Goal: Information Seeking & Learning: Learn about a topic

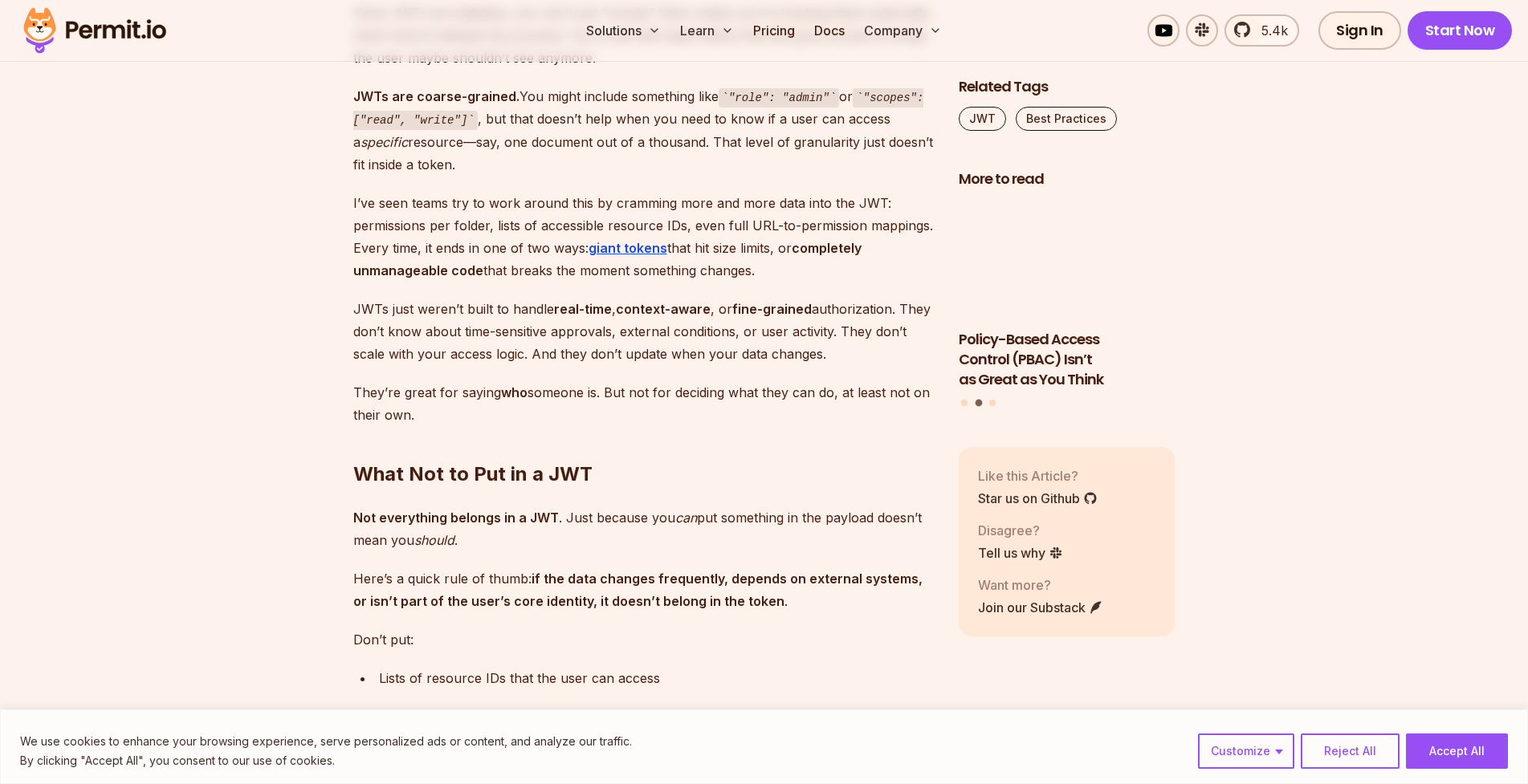
scroll to position [3291, 0]
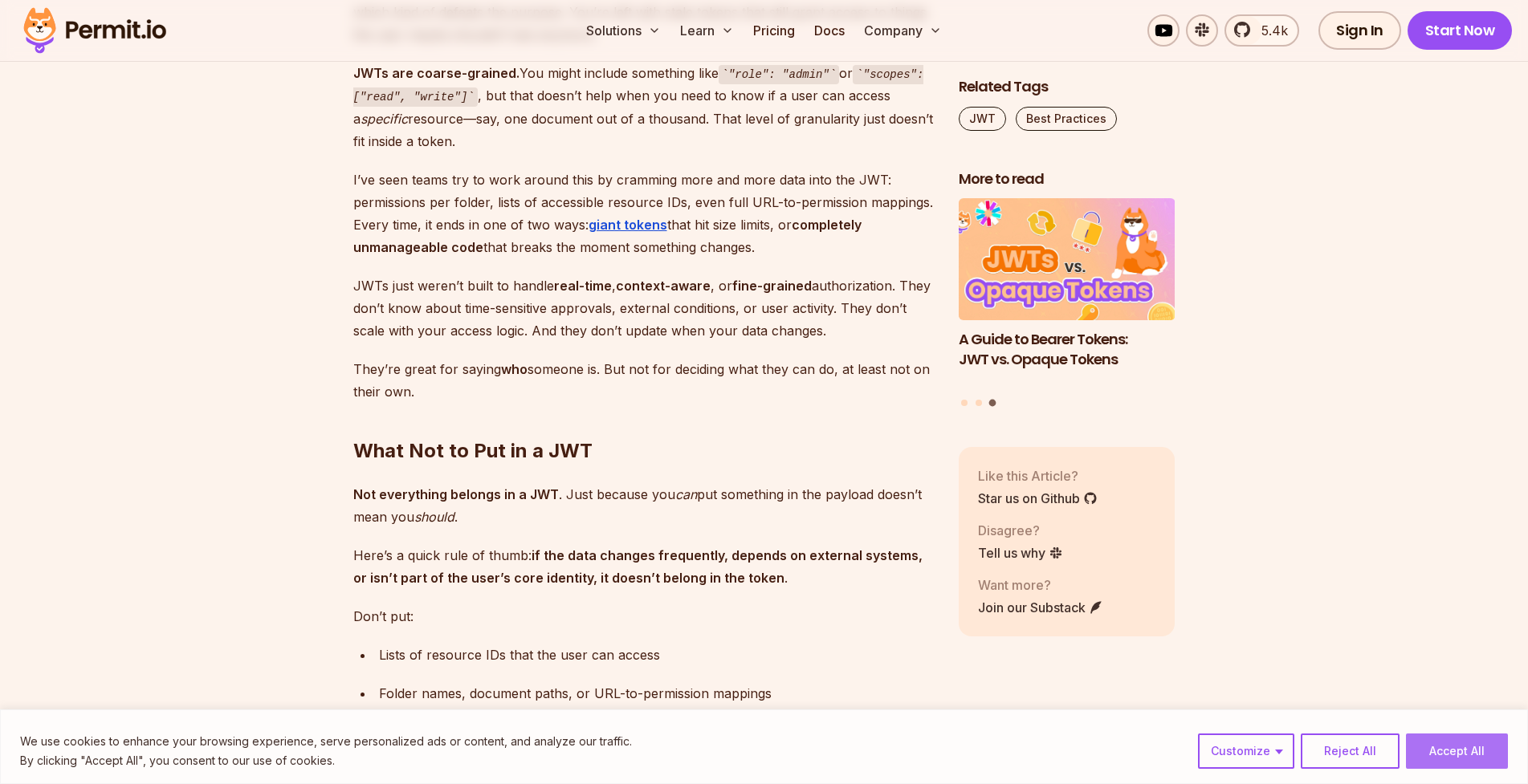
click at [1479, 754] on button "Accept All" at bounding box center [1457, 752] width 102 height 36
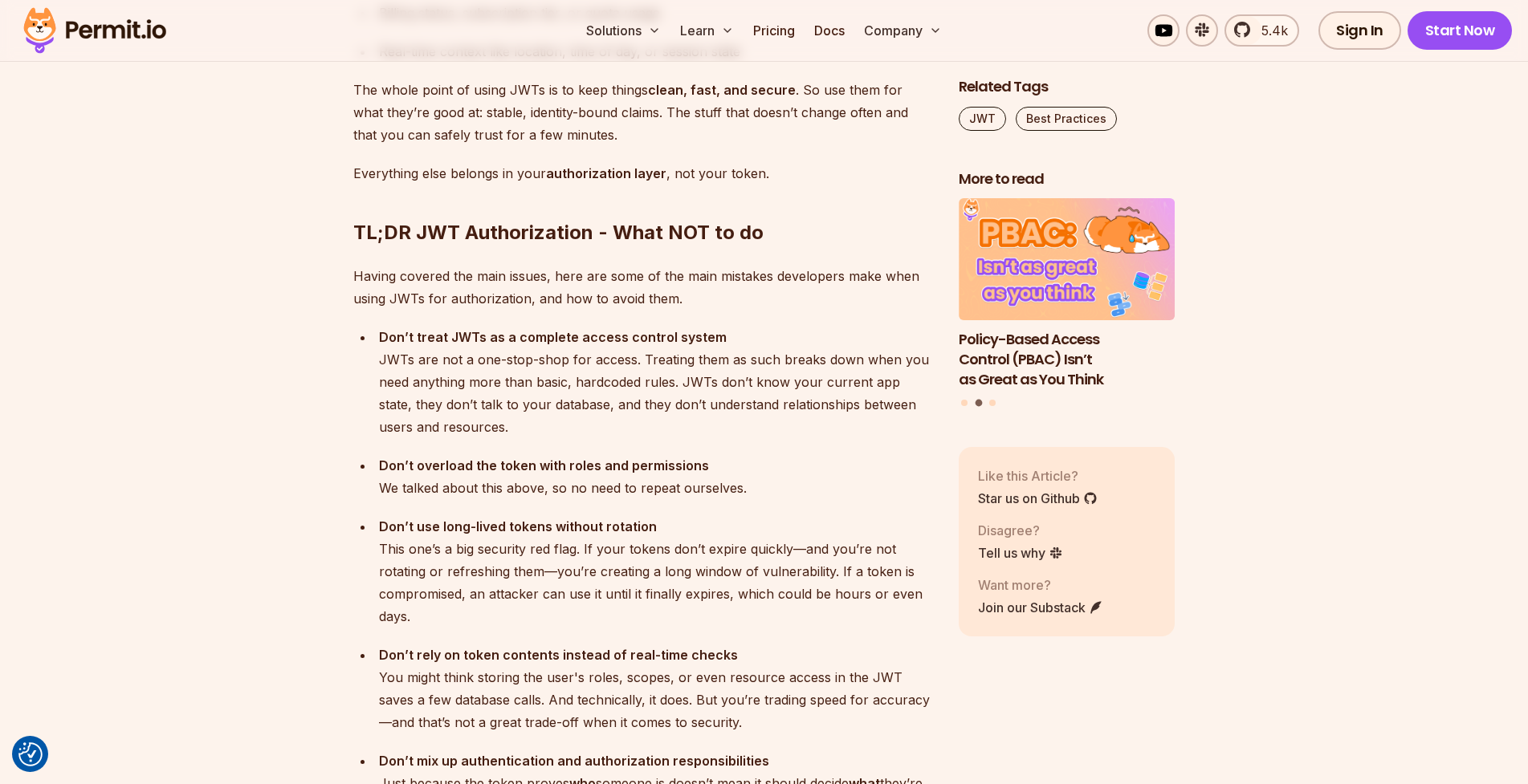
scroll to position [4014, 0]
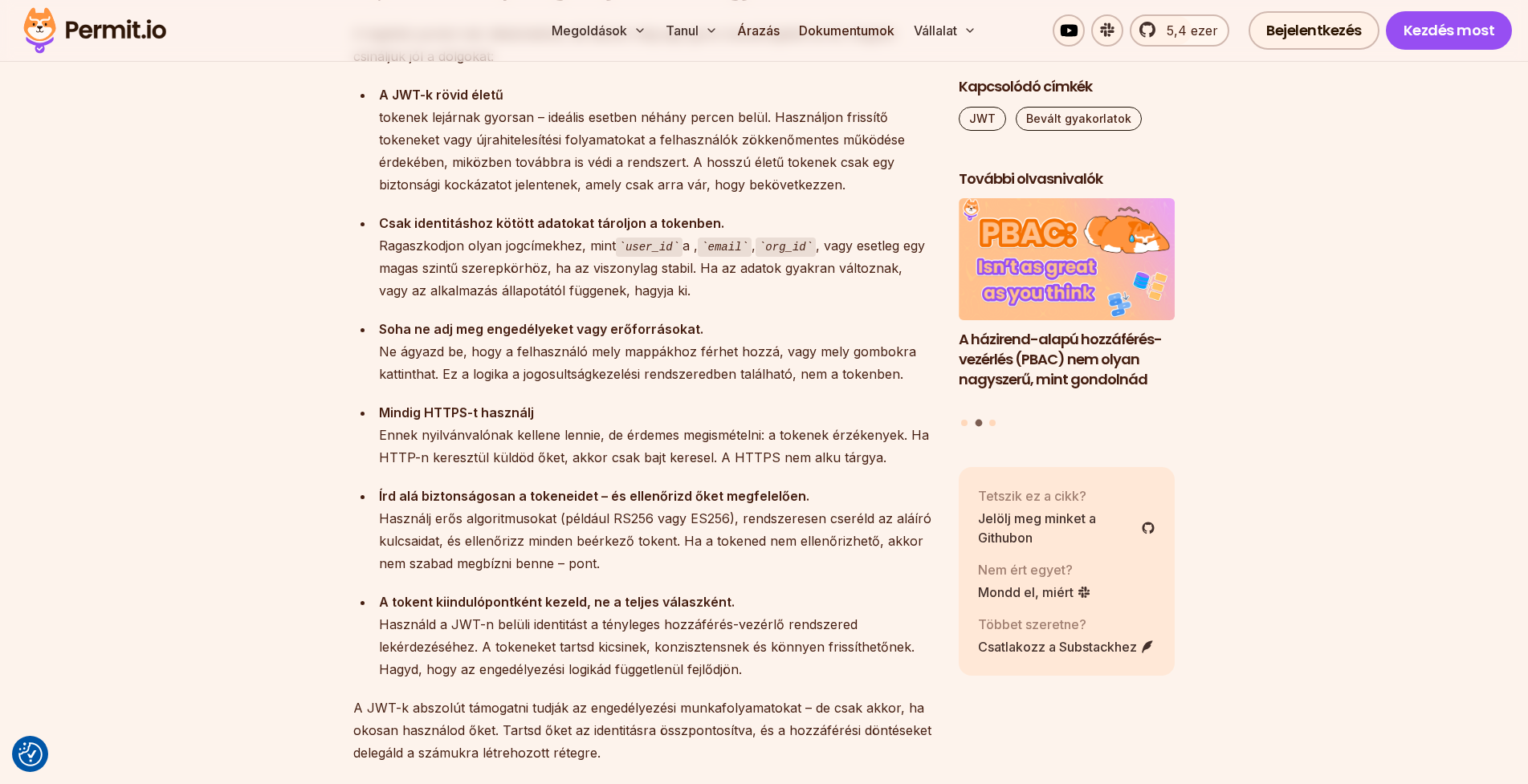
scroll to position [5960, 0]
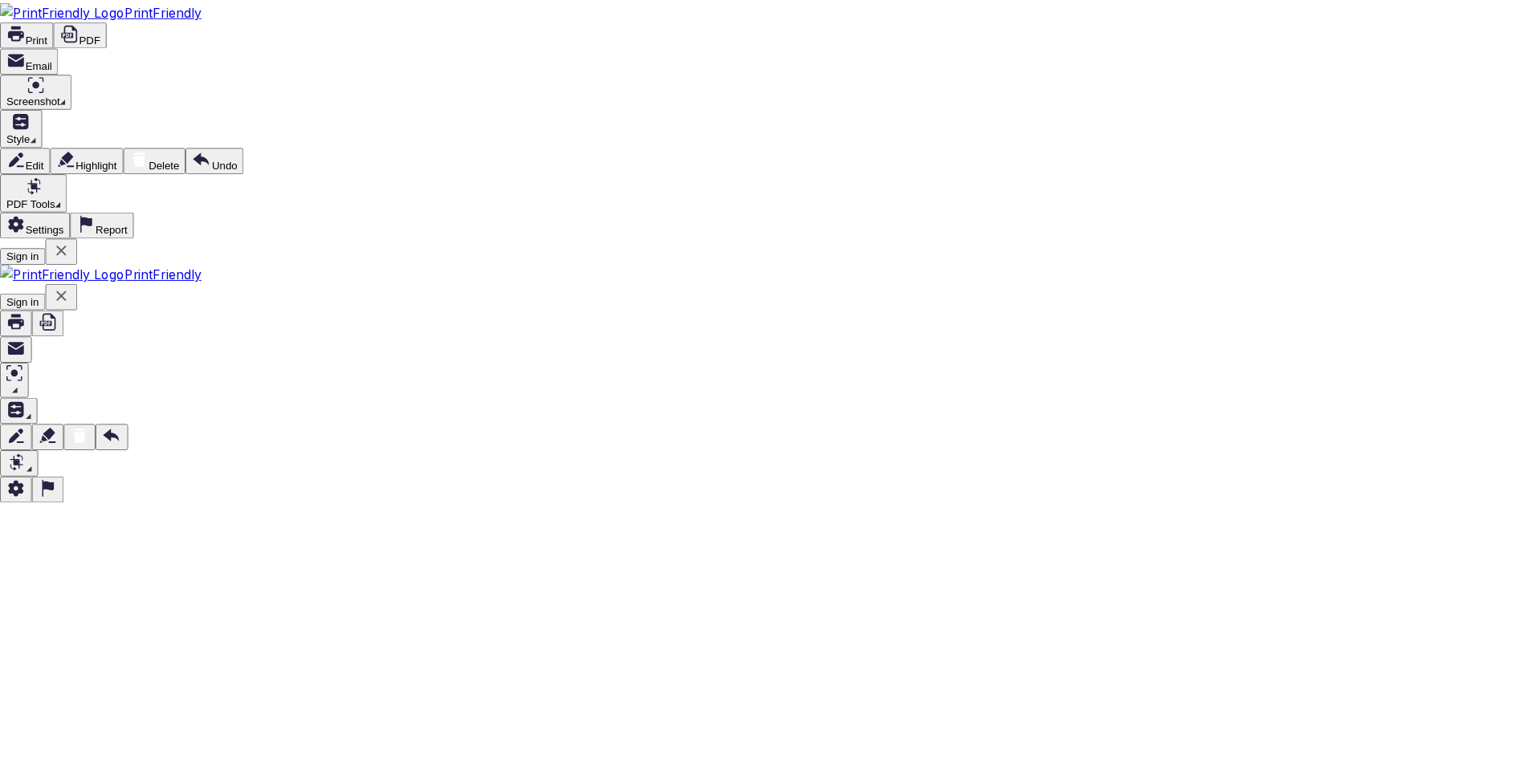
scroll to position [1305, 0]
click at [78, 22] on icon at bounding box center [70, 31] width 16 height 18
click at [67, 245] on icon at bounding box center [62, 251] width 11 height 11
